Goal: Check status: Check status

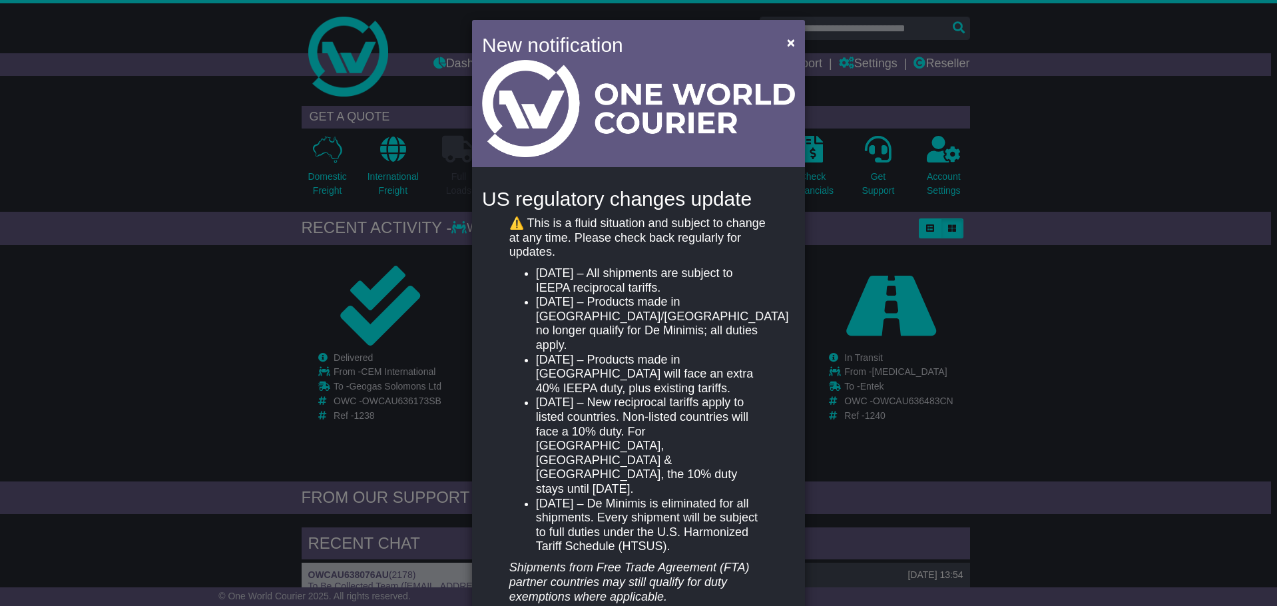
drag, startPoint x: 779, startPoint y: 45, endPoint x: 620, endPoint y: 336, distance: 331.1
click at [621, 336] on li "May 2, 2025 – Products made in China/Hong Kong no longer qualify for De Minimis…" at bounding box center [652, 323] width 232 height 57
click at [780, 43] on button "×" at bounding box center [790, 42] width 21 height 27
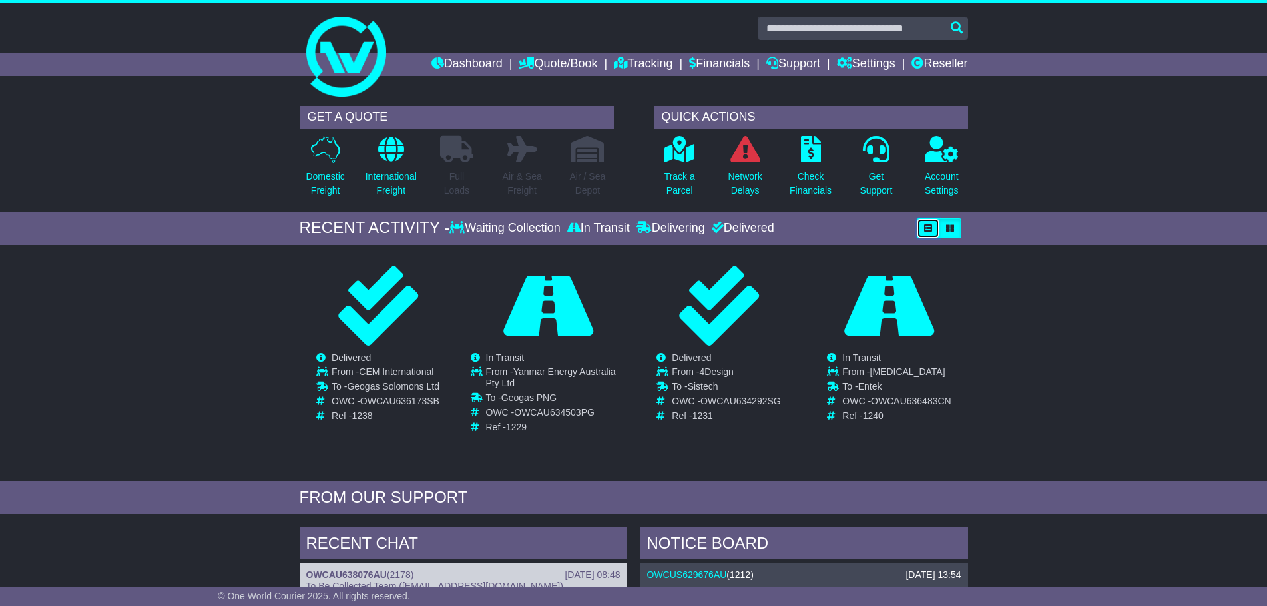
click at [918, 223] on button "button" at bounding box center [928, 228] width 23 height 20
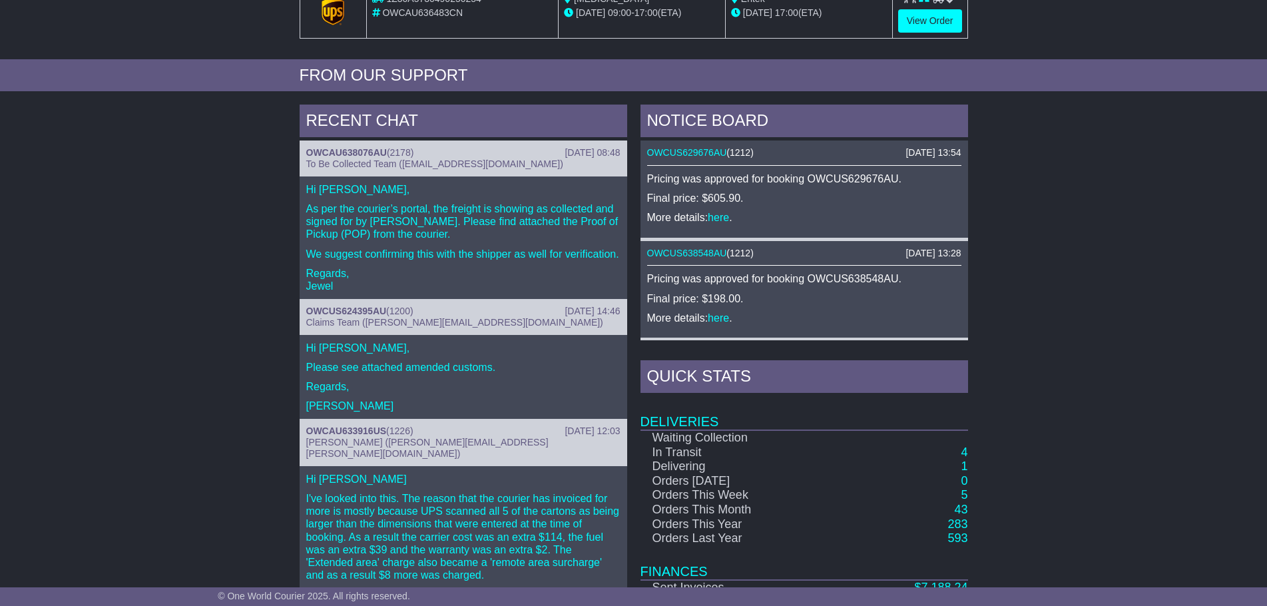
scroll to position [466, 0]
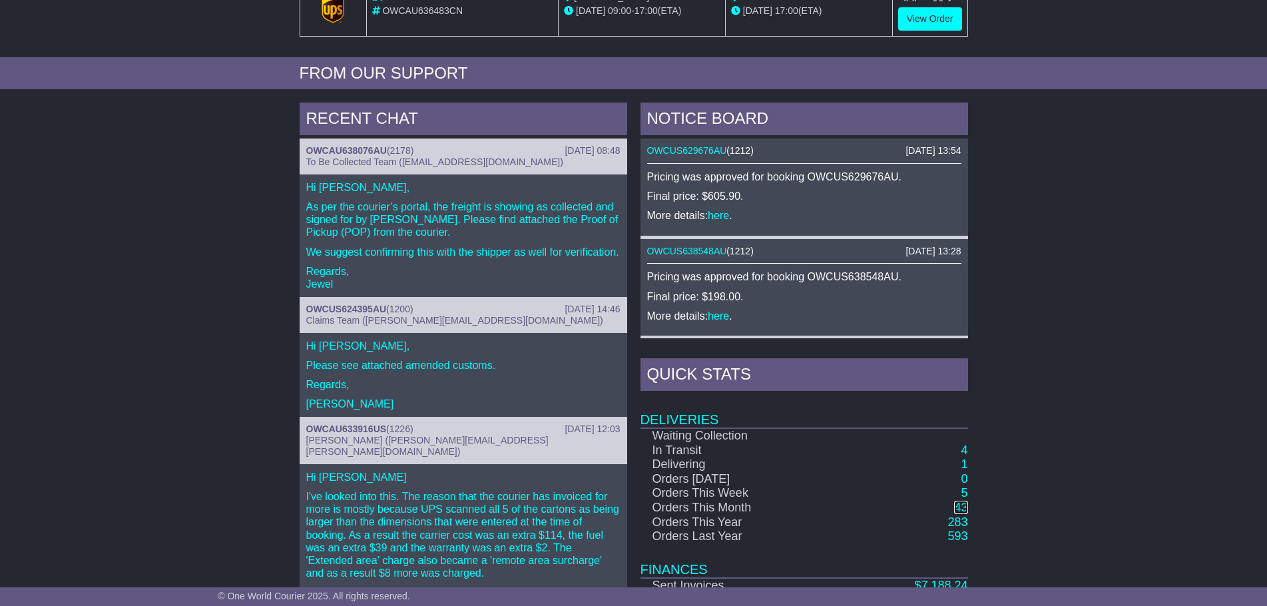
click at [960, 511] on link "43" at bounding box center [960, 507] width 13 height 13
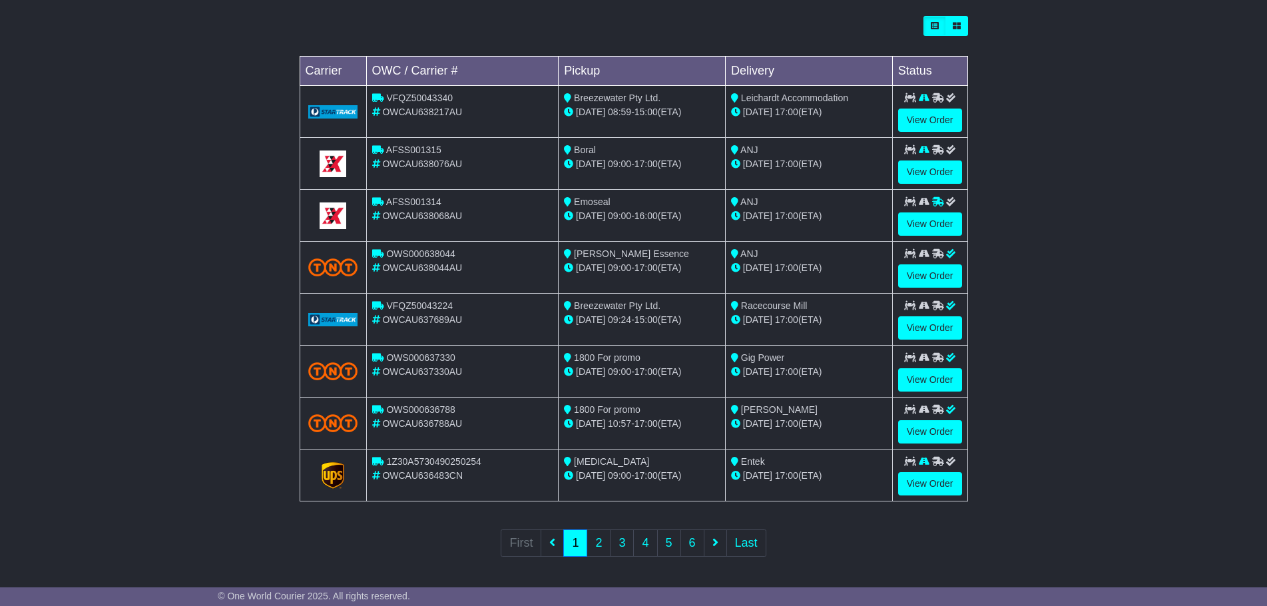
scroll to position [379, 0]
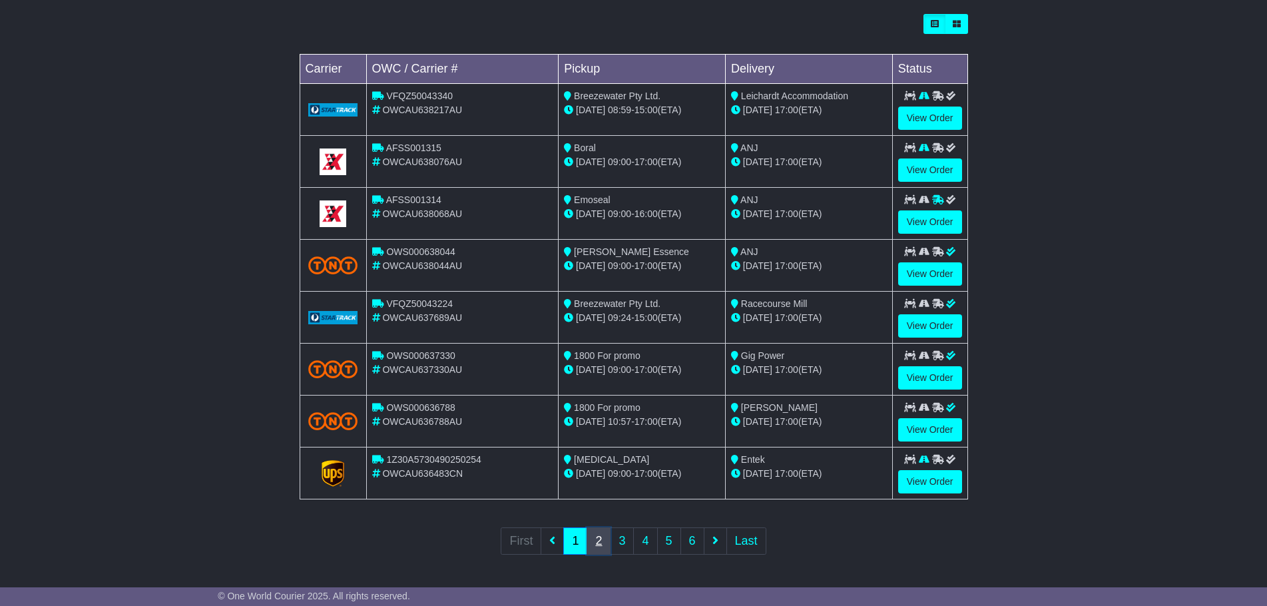
click at [607, 537] on link "2" at bounding box center [599, 540] width 24 height 27
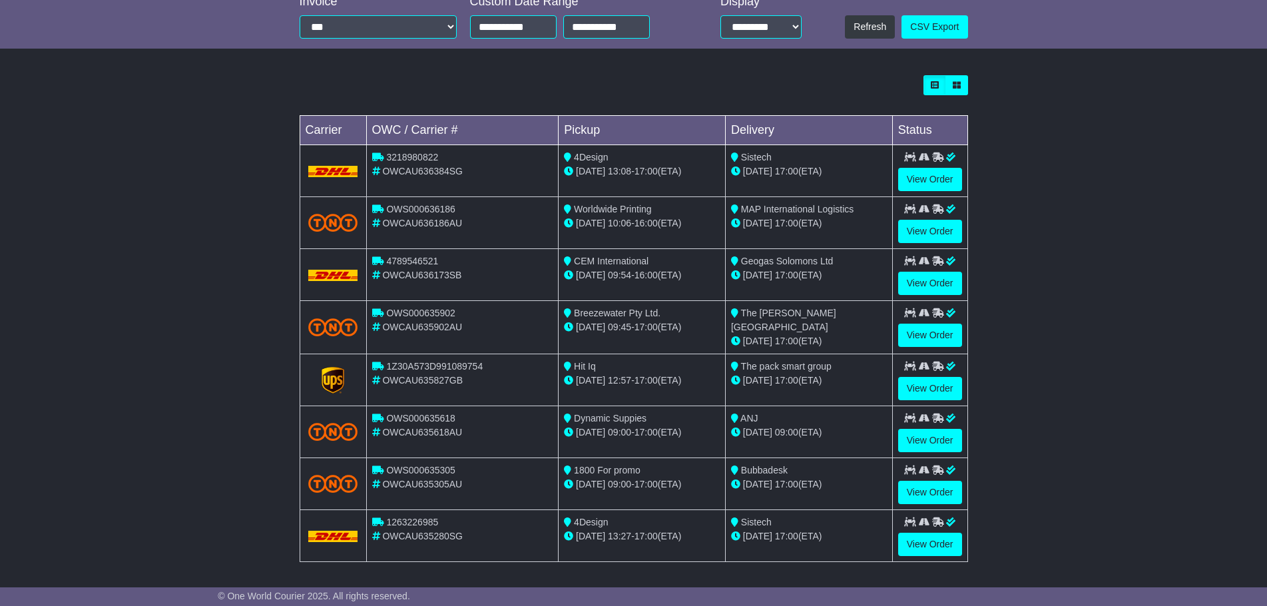
scroll to position [333, 0]
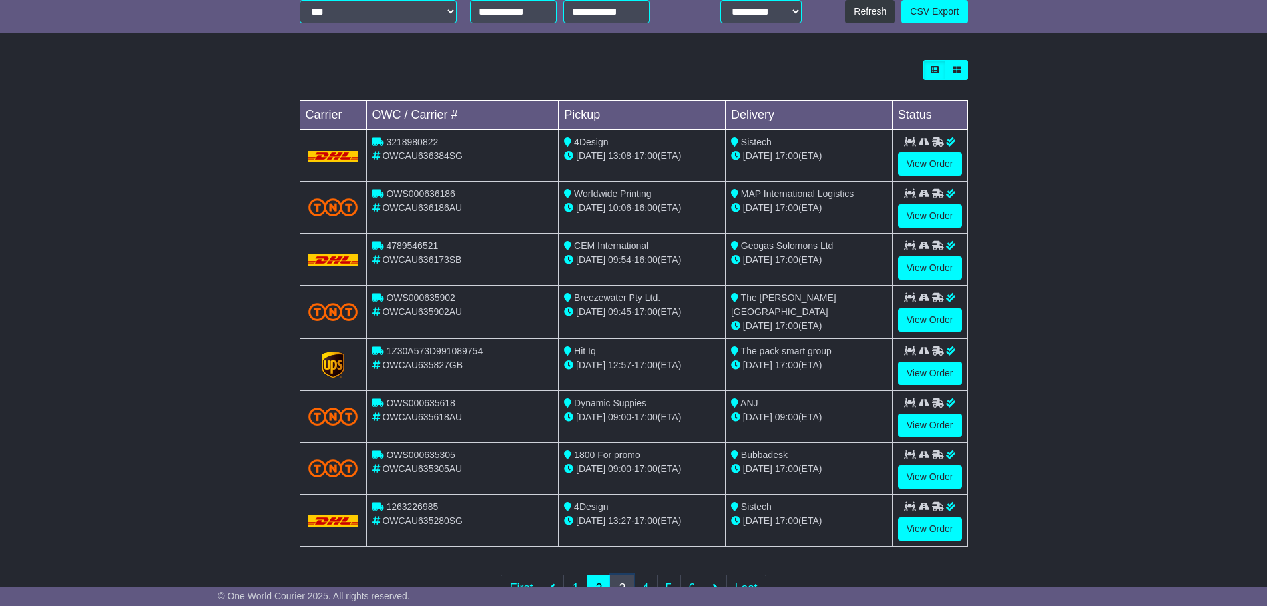
click at [624, 585] on link "3" at bounding box center [622, 588] width 24 height 27
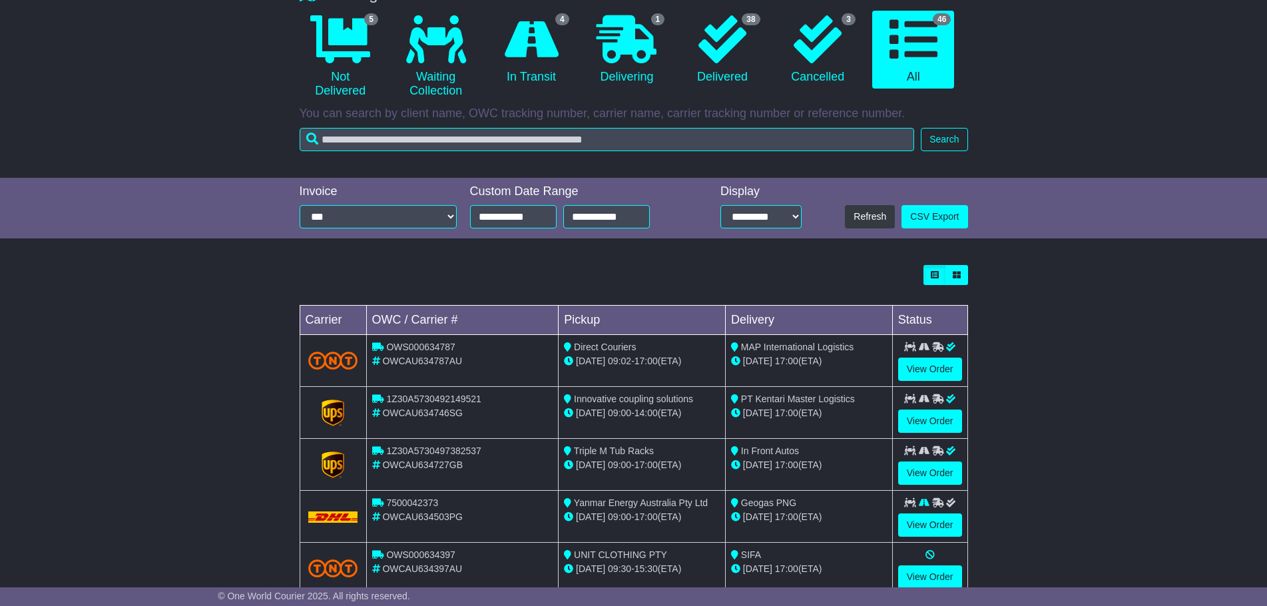
scroll to position [133, 0]
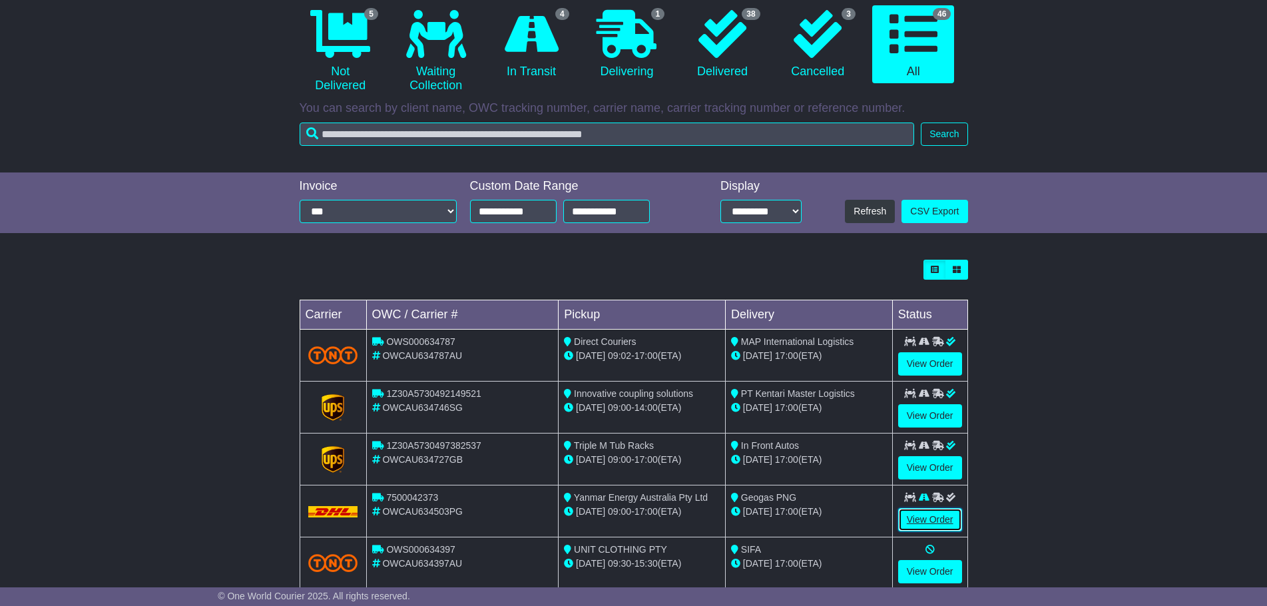
click at [919, 527] on link "View Order" at bounding box center [930, 519] width 64 height 23
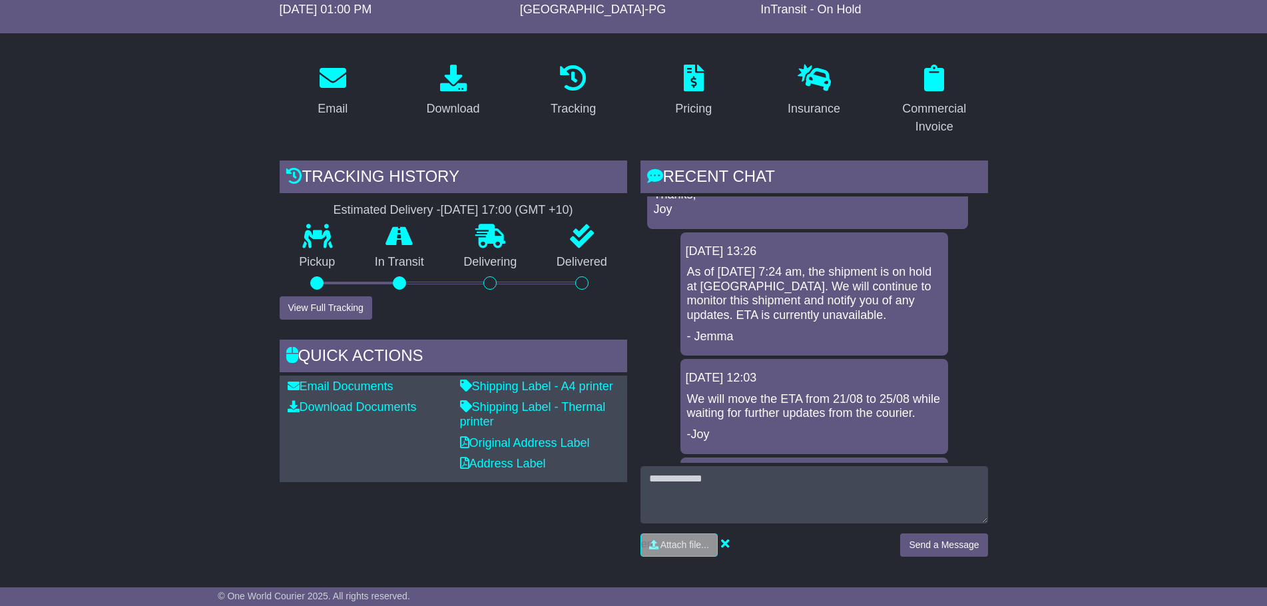
scroll to position [466, 0]
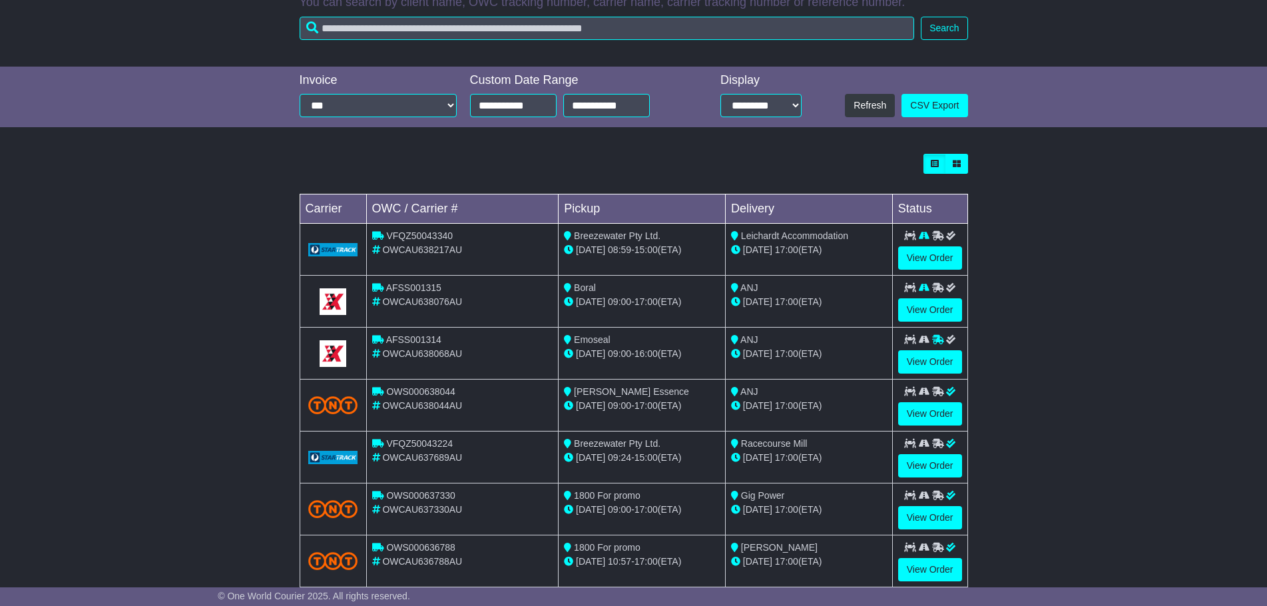
scroll to position [333, 0]
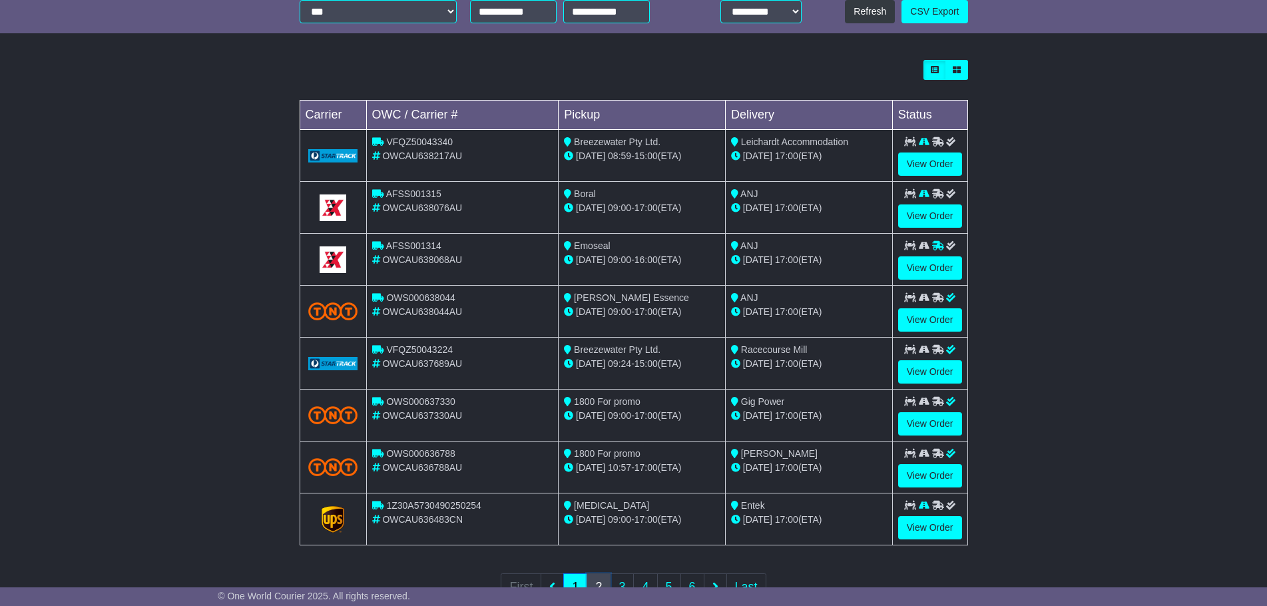
click at [608, 580] on link "2" at bounding box center [599, 586] width 24 height 27
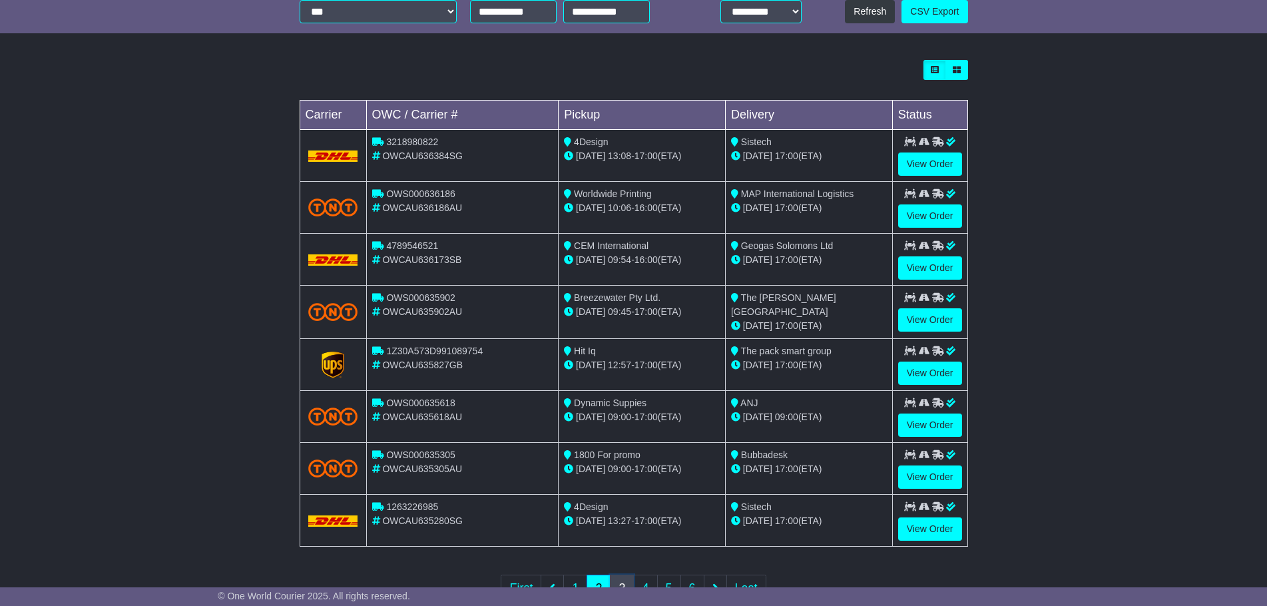
click at [618, 581] on link "3" at bounding box center [622, 588] width 24 height 27
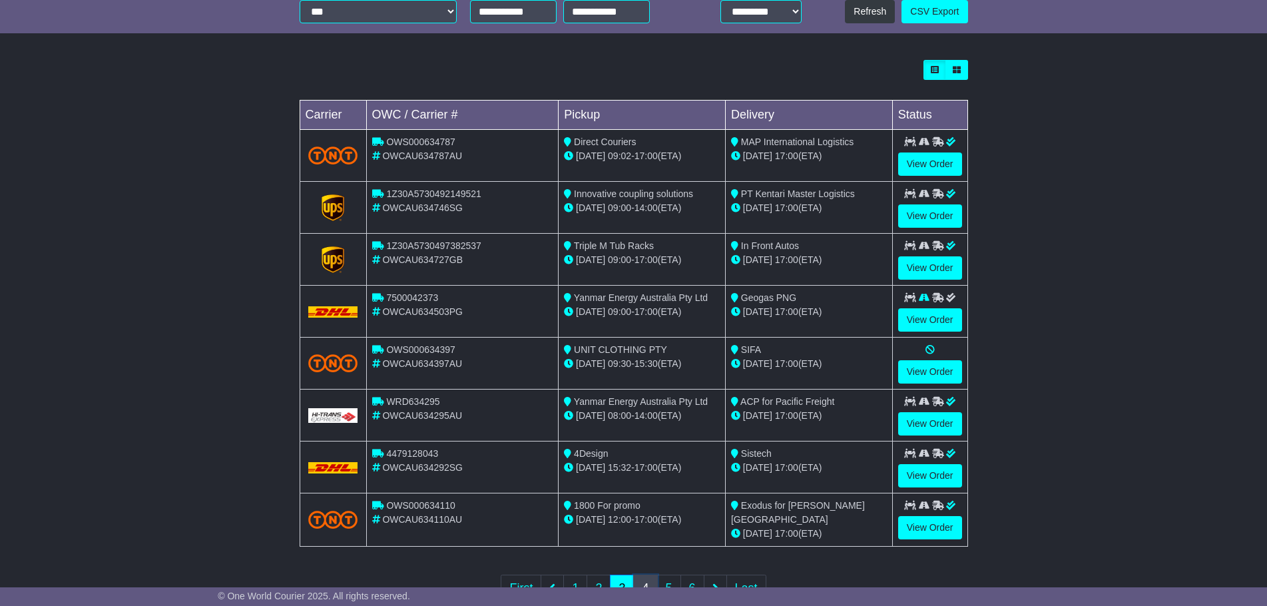
click at [648, 579] on link "4" at bounding box center [645, 588] width 24 height 27
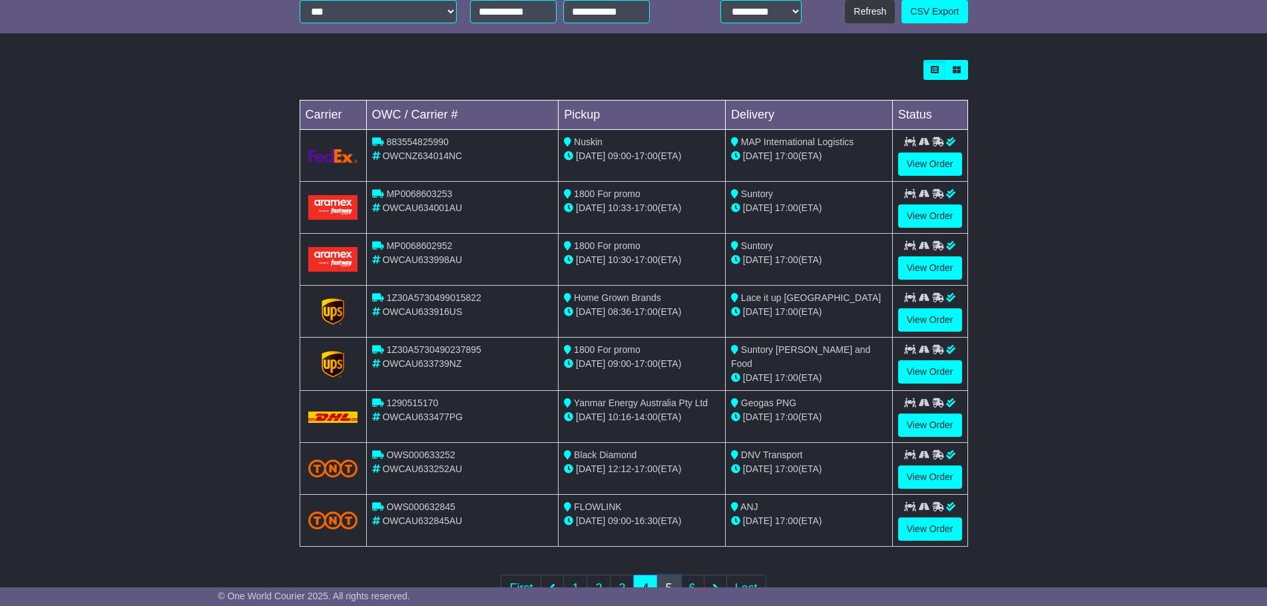
click at [663, 579] on link "5" at bounding box center [669, 588] width 24 height 27
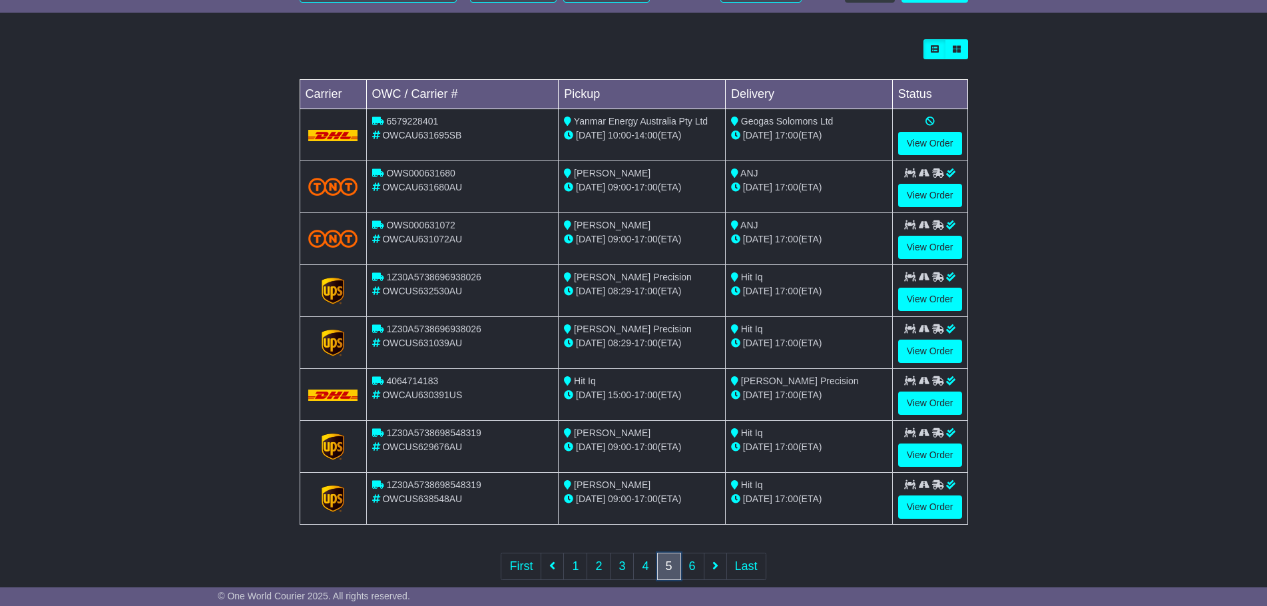
scroll to position [379, 0]
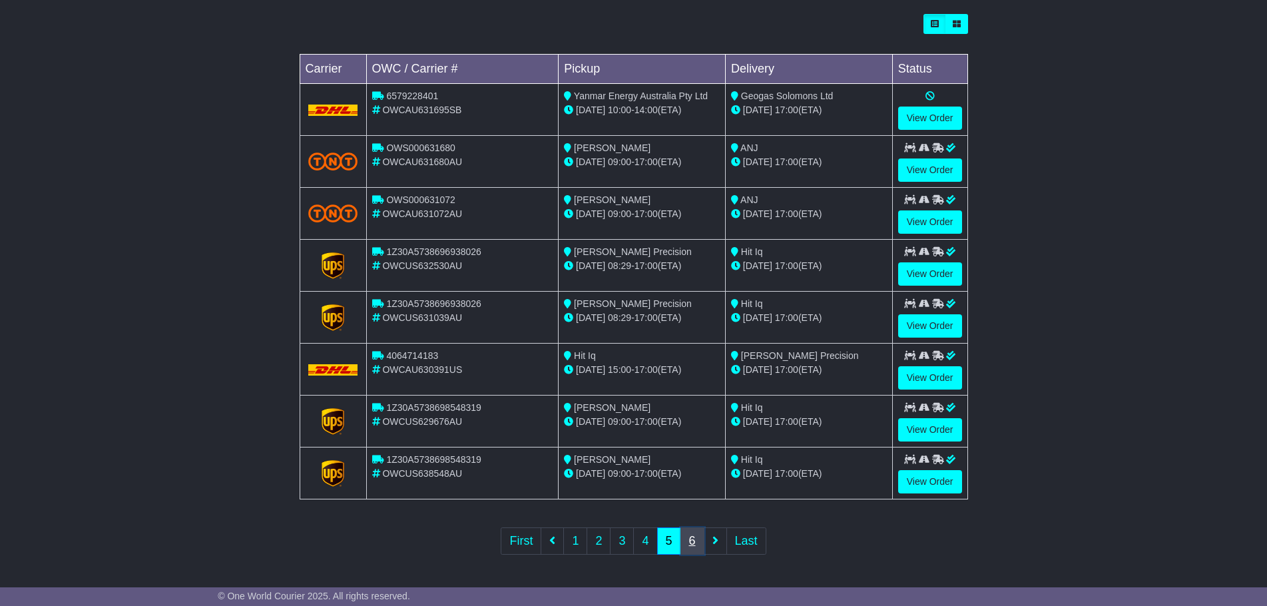
click at [698, 537] on link "6" at bounding box center [693, 540] width 24 height 27
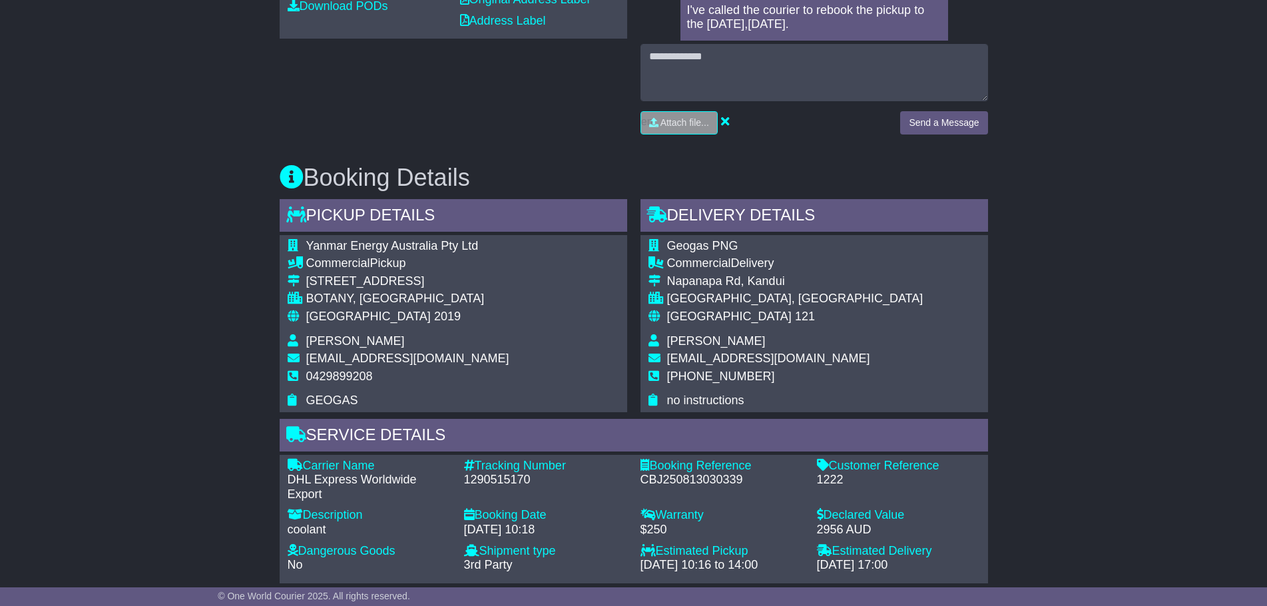
scroll to position [599, 0]
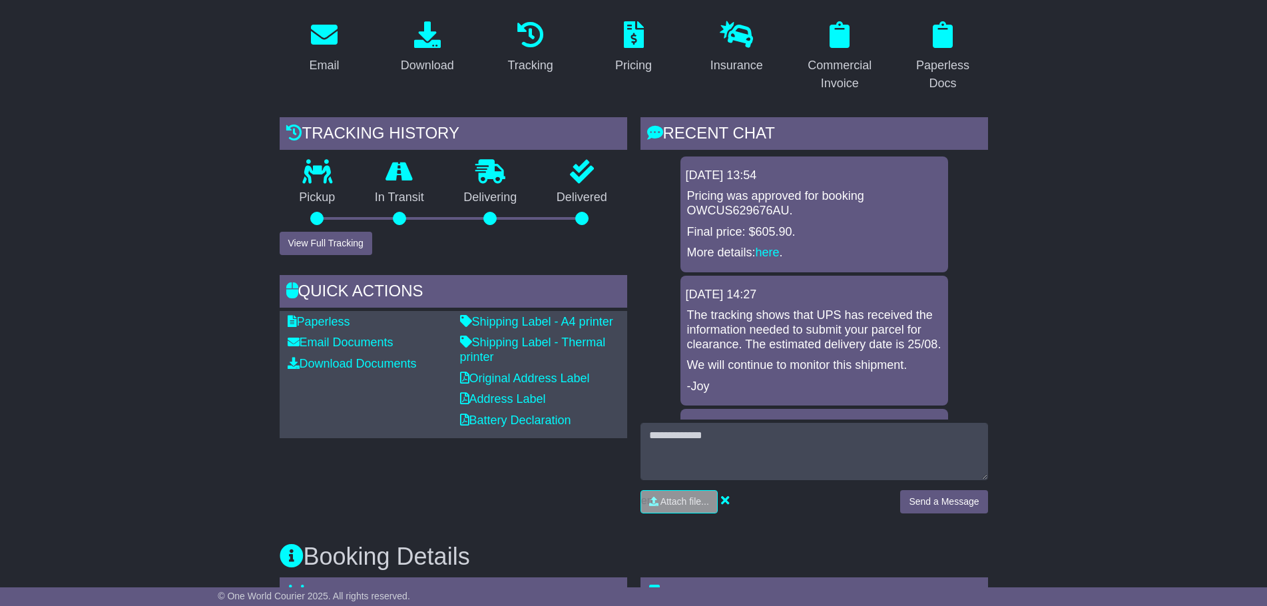
scroll to position [333, 0]
